Goal: Navigation & Orientation: Understand site structure

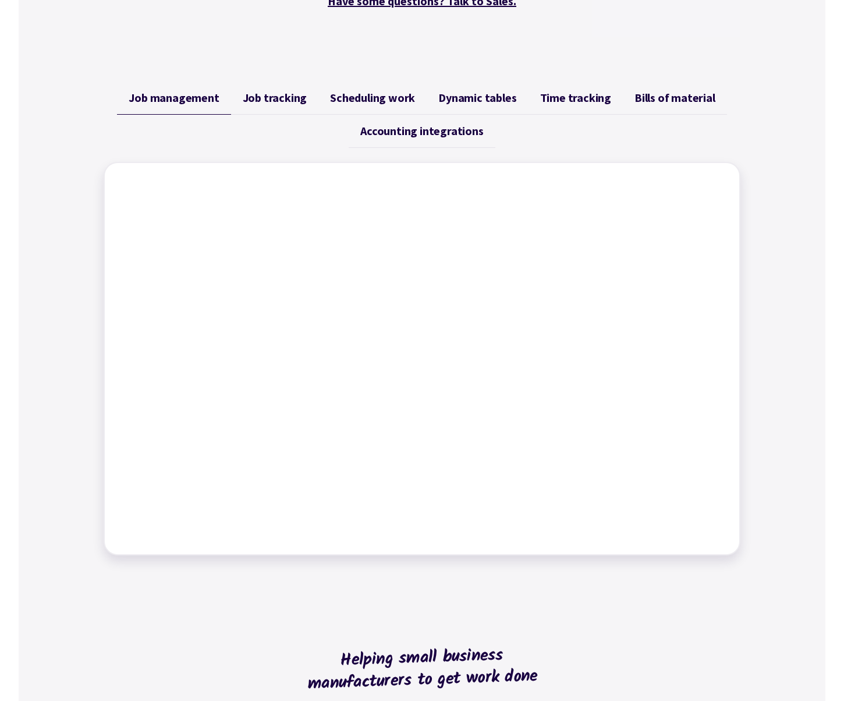
scroll to position [349, 0]
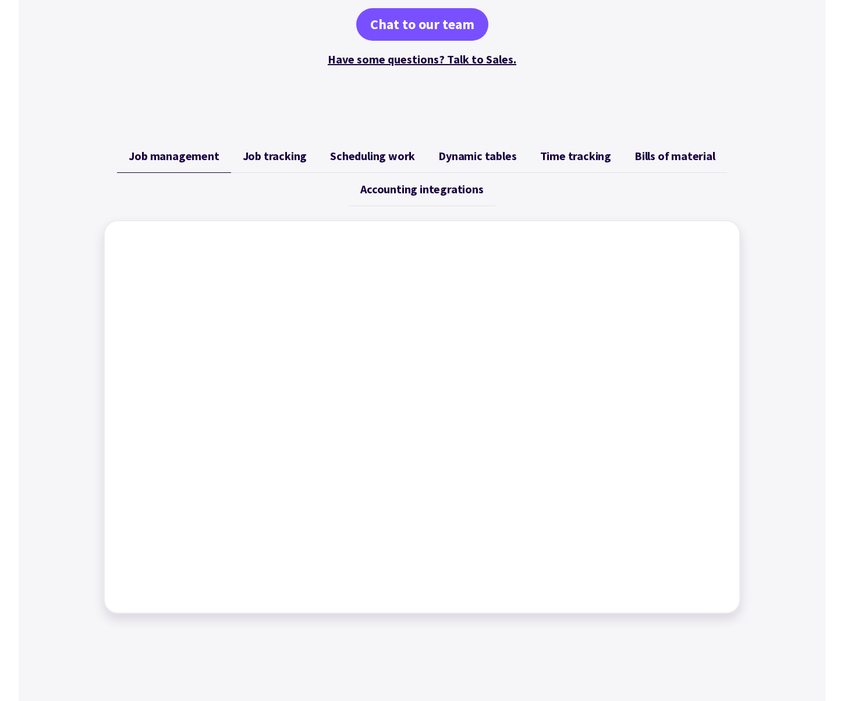
click at [293, 153] on span "Job tracking" at bounding box center [275, 156] width 65 height 14
click at [381, 156] on span "Scheduling work" at bounding box center [372, 156] width 85 height 14
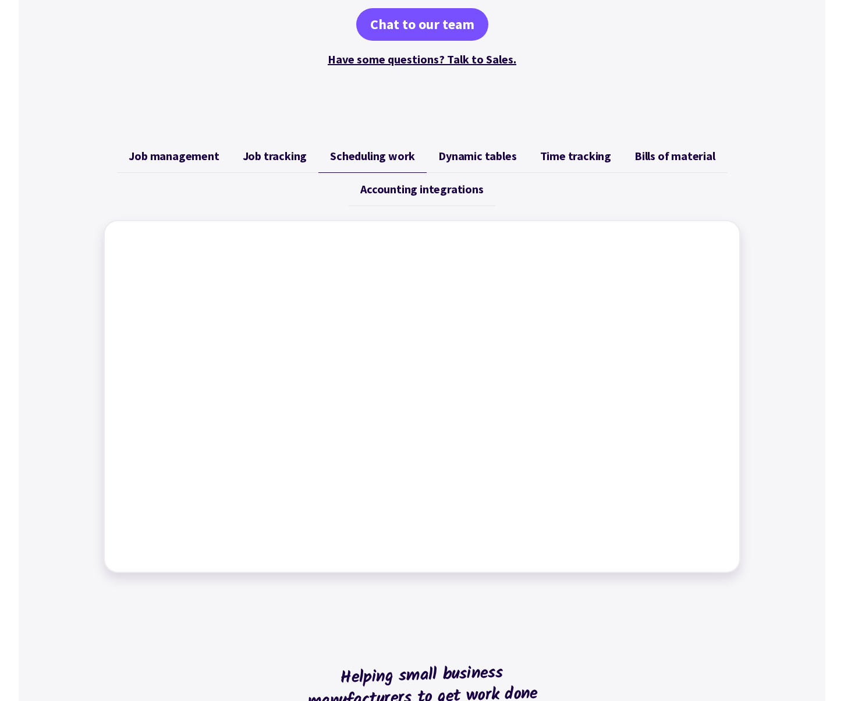
click at [481, 168] on link "Dynamic tables" at bounding box center [477, 156] width 101 height 33
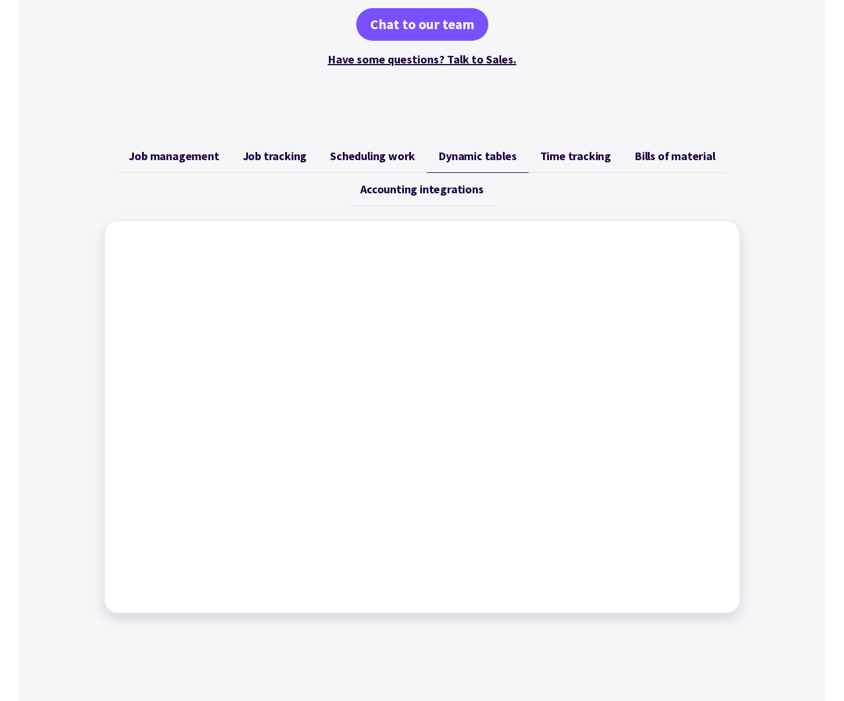
click at [557, 157] on span "Time tracking" at bounding box center [575, 156] width 71 height 14
click at [663, 147] on link "Bills of material" at bounding box center [675, 156] width 104 height 33
click at [433, 197] on link "Accounting integrations" at bounding box center [422, 189] width 146 height 33
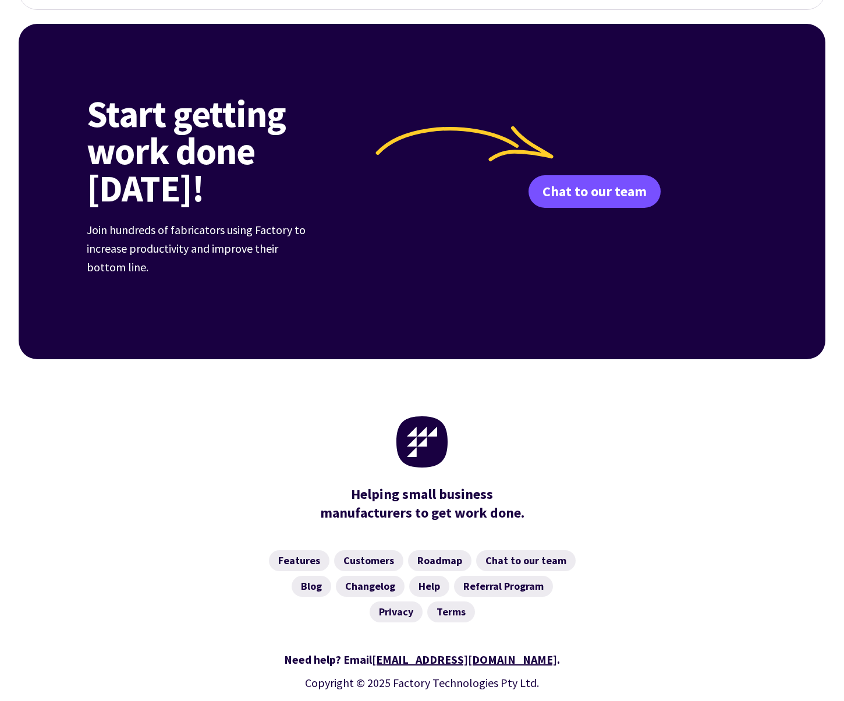
scroll to position [4378, 0]
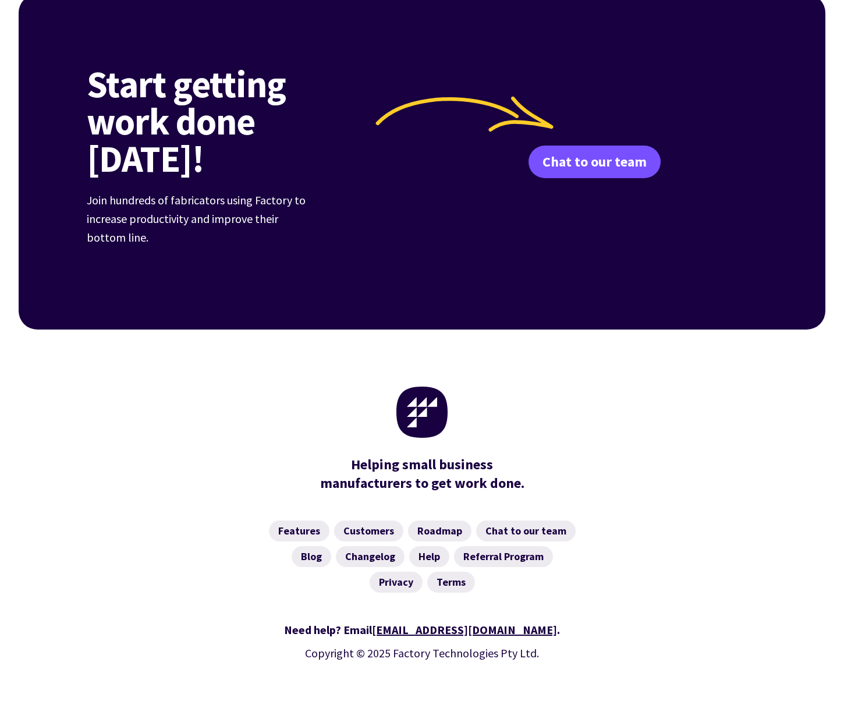
click at [327, 387] on div at bounding box center [422, 412] width 671 height 51
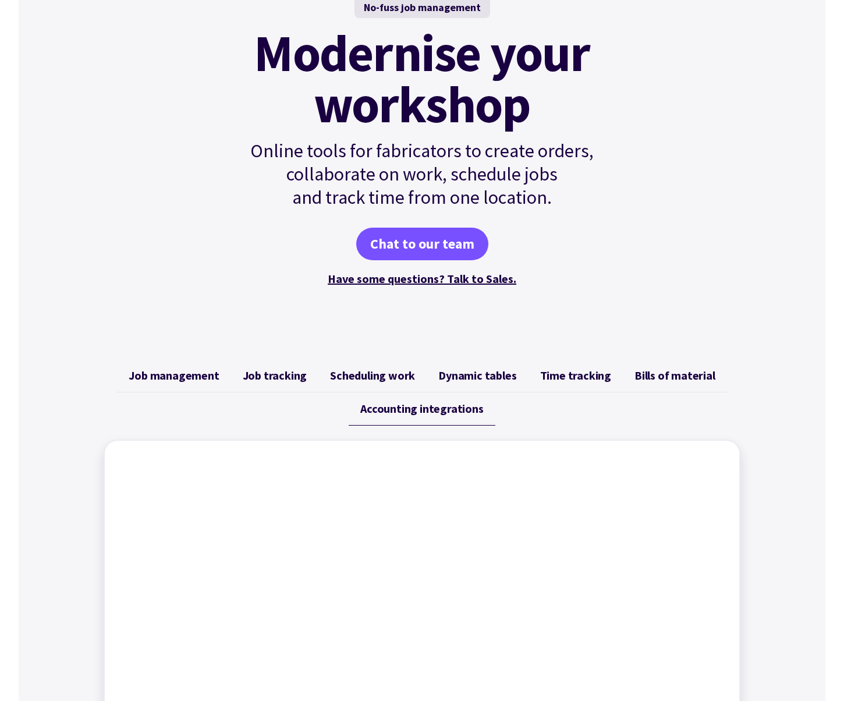
scroll to position [128, 0]
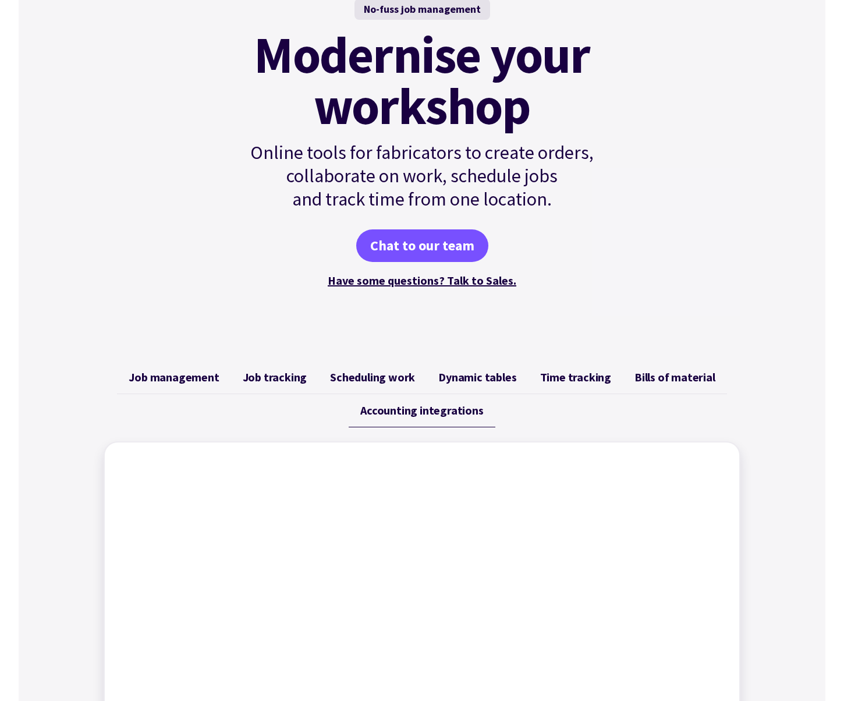
click at [176, 374] on span "Job management" at bounding box center [174, 377] width 90 height 14
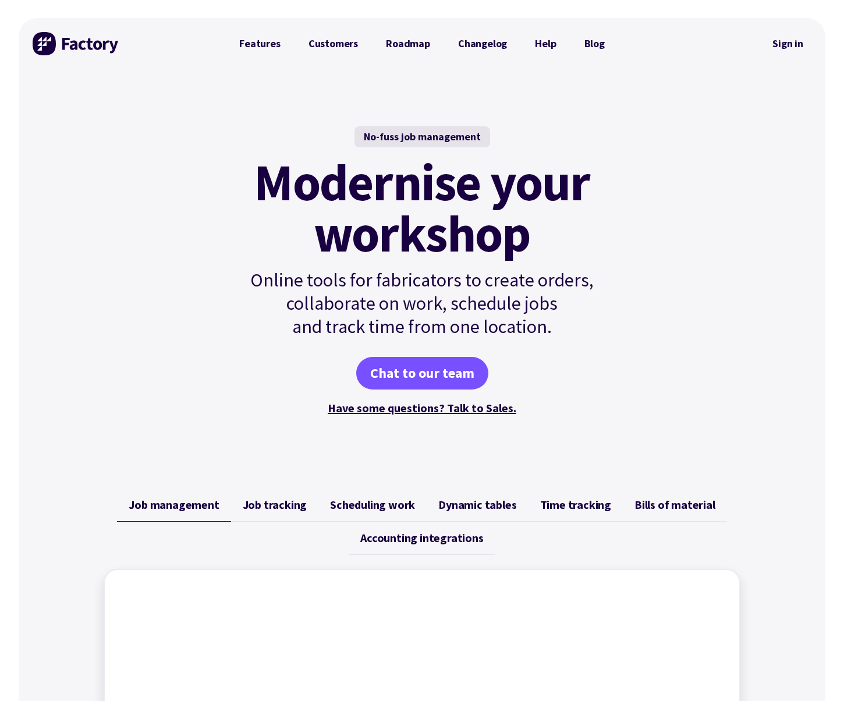
scroll to position [0, 0]
click at [403, 45] on link "Roadmap" at bounding box center [408, 44] width 72 height 23
